Goal: Information Seeking & Learning: Find specific fact

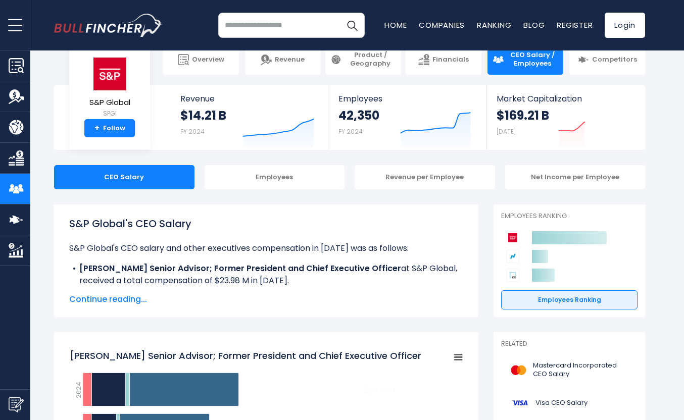
scroll to position [22, 0]
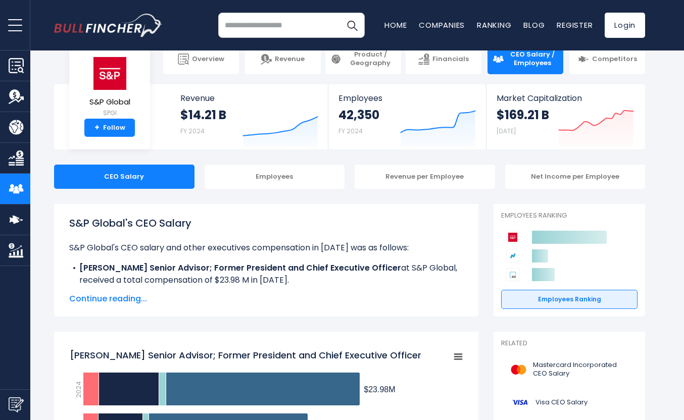
click at [121, 300] on span "Continue reading..." at bounding box center [266, 299] width 394 height 12
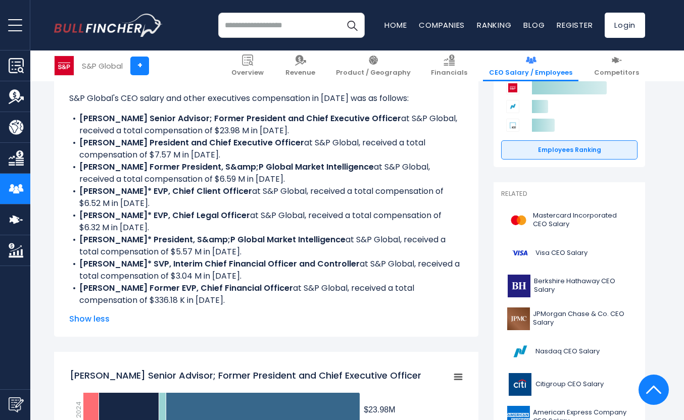
scroll to position [169, 0]
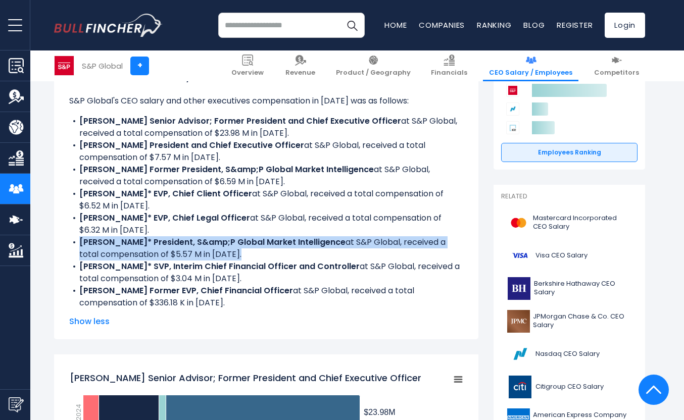
drag, startPoint x: 79, startPoint y: 242, endPoint x: 79, endPoint y: 266, distance: 23.7
click at [79, 266] on ul "S&P Global's CEO salary and other executives compensation in [DATE] was as foll…" at bounding box center [266, 202] width 394 height 214
click at [79, 266] on b "[PERSON_NAME]* SVP, Interim Chief Financial Officer and Controller" at bounding box center [219, 267] width 280 height 12
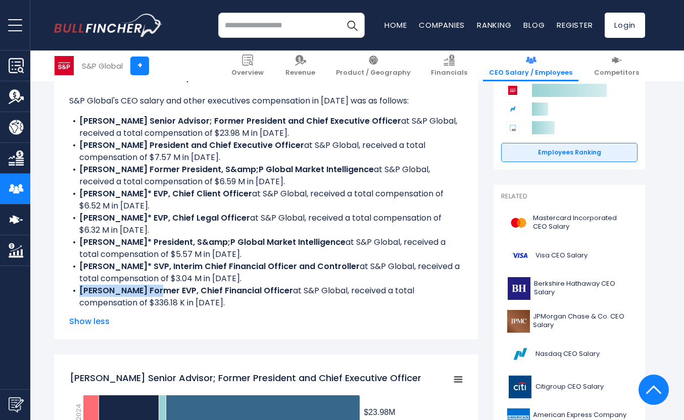
drag, startPoint x: 79, startPoint y: 289, endPoint x: 158, endPoint y: 288, distance: 78.8
click at [158, 288] on b "[PERSON_NAME] Former EVP, Chief Financial Officer" at bounding box center [186, 291] width 214 height 12
copy b "[PERSON_NAME]"
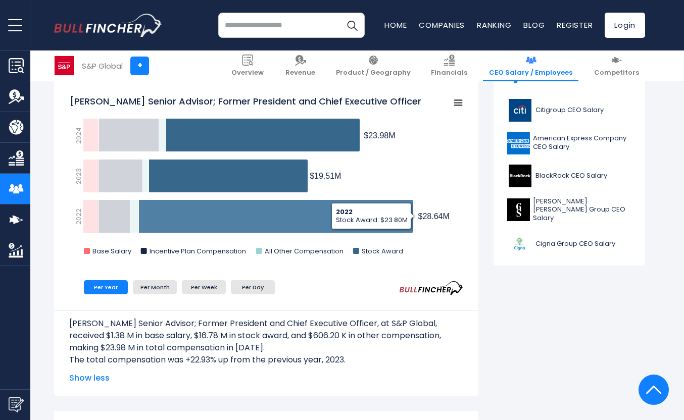
scroll to position [486, 0]
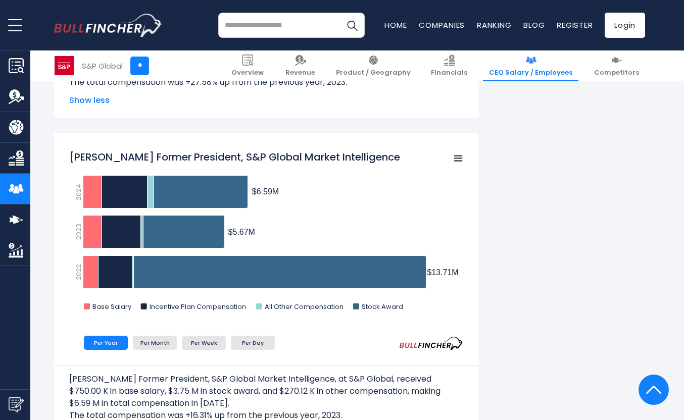
scroll to position [1046, 0]
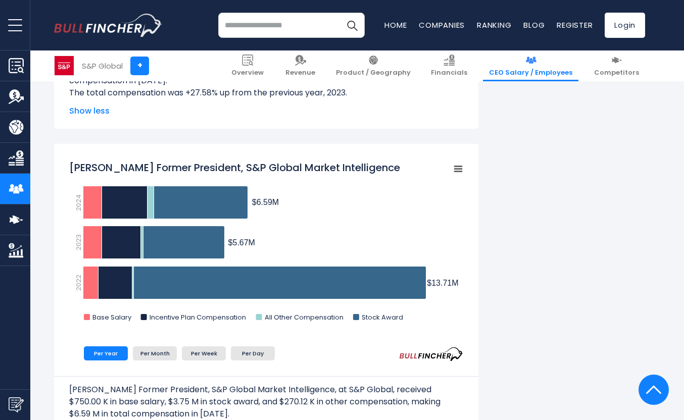
drag, startPoint x: 70, startPoint y: 166, endPoint x: 143, endPoint y: 166, distance: 72.7
click at [143, 166] on tspan "[PERSON_NAME] Former President, S&P Global Market Intelligence" at bounding box center [234, 168] width 331 height 14
drag, startPoint x: 151, startPoint y: 167, endPoint x: 52, endPoint y: 166, distance: 98.5
